Goal: Navigation & Orientation: Find specific page/section

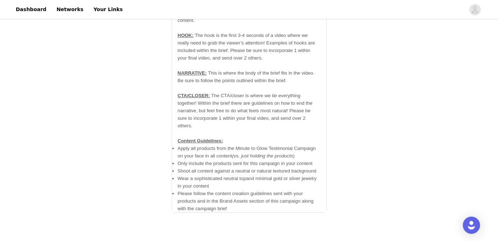
scroll to position [1183, 0]
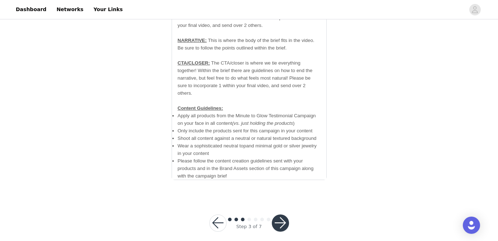
click at [283, 218] on button "button" at bounding box center [280, 223] width 17 height 17
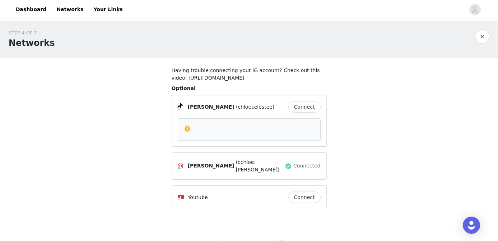
scroll to position [38, 0]
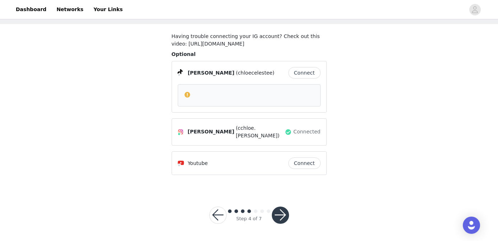
click at [280, 213] on button "button" at bounding box center [280, 215] width 17 height 17
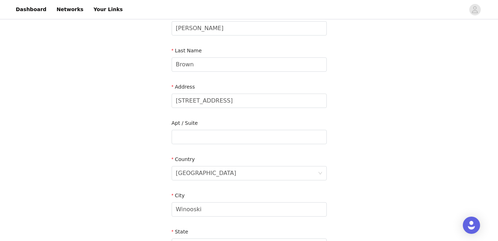
scroll to position [248, 0]
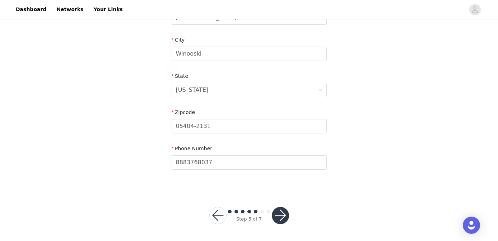
click at [276, 215] on button "button" at bounding box center [280, 215] width 17 height 17
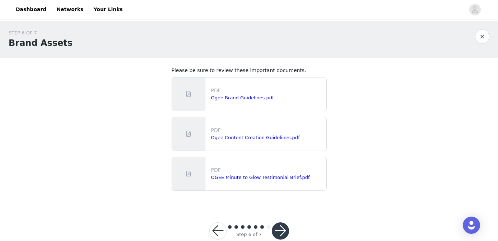
click at [280, 232] on button "button" at bounding box center [280, 231] width 17 height 17
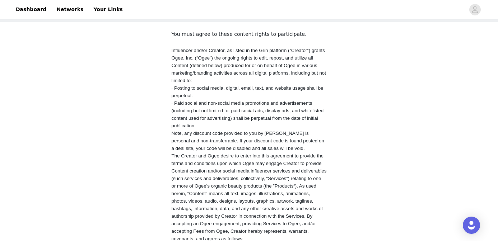
scroll to position [36, 0]
click at [29, 13] on link "Dashboard" at bounding box center [30, 9] width 39 height 16
